Goal: Information Seeking & Learning: Understand process/instructions

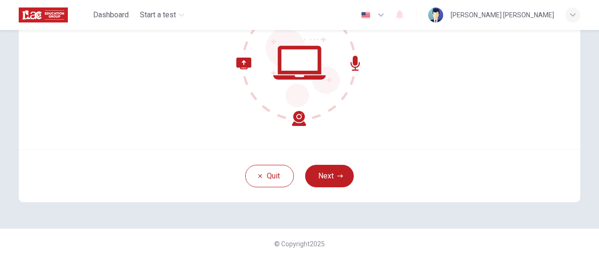
scroll to position [131, 0]
click at [326, 177] on button "Next" at bounding box center [329, 176] width 49 height 22
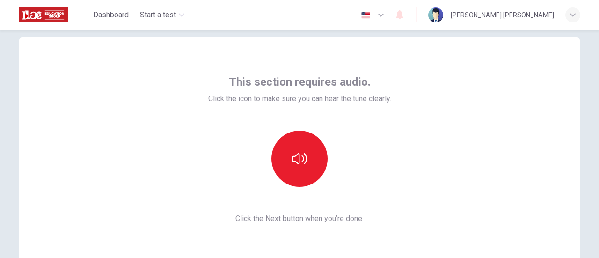
scroll to position [20, 0]
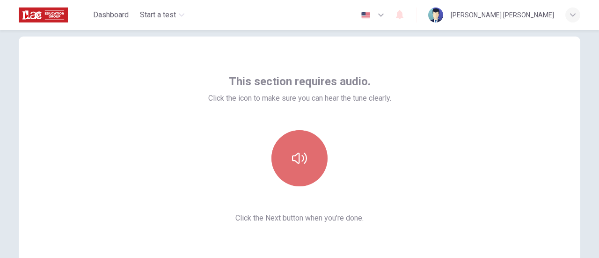
click at [312, 148] on button "button" at bounding box center [299, 158] width 56 height 56
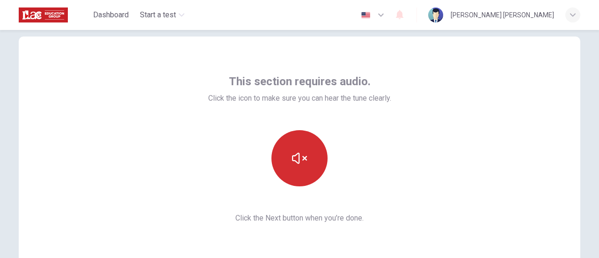
click at [312, 148] on button "button" at bounding box center [299, 158] width 56 height 56
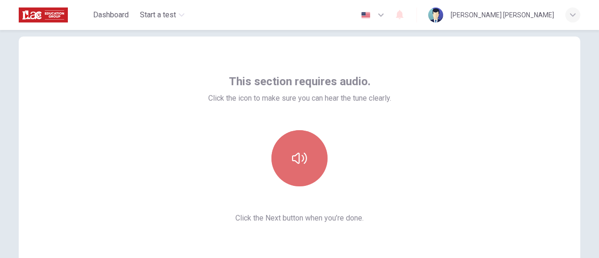
click at [312, 148] on button "button" at bounding box center [299, 158] width 56 height 56
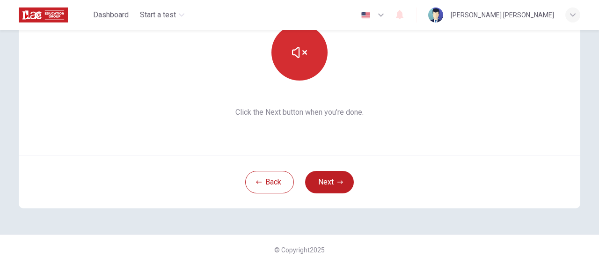
scroll to position [126, 0]
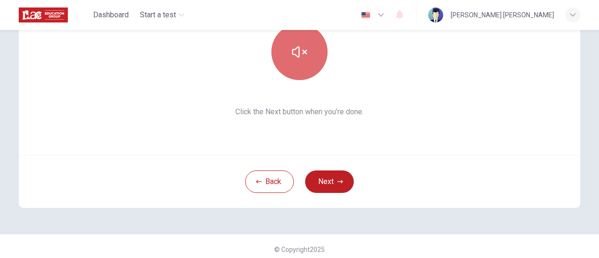
click at [311, 60] on button "button" at bounding box center [299, 52] width 56 height 56
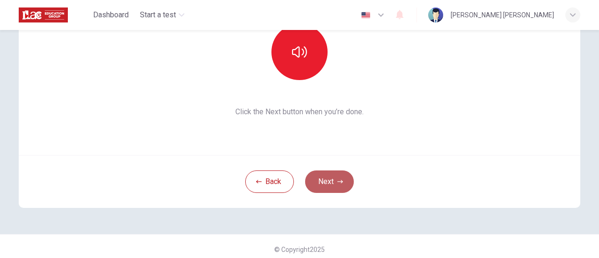
click at [332, 178] on button "Next" at bounding box center [329, 181] width 49 height 22
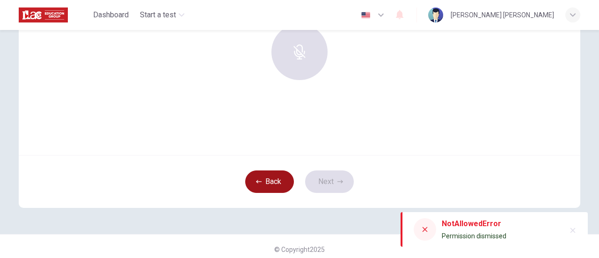
click at [261, 179] on button "Back" at bounding box center [269, 181] width 49 height 22
